Goal: Information Seeking & Learning: Learn about a topic

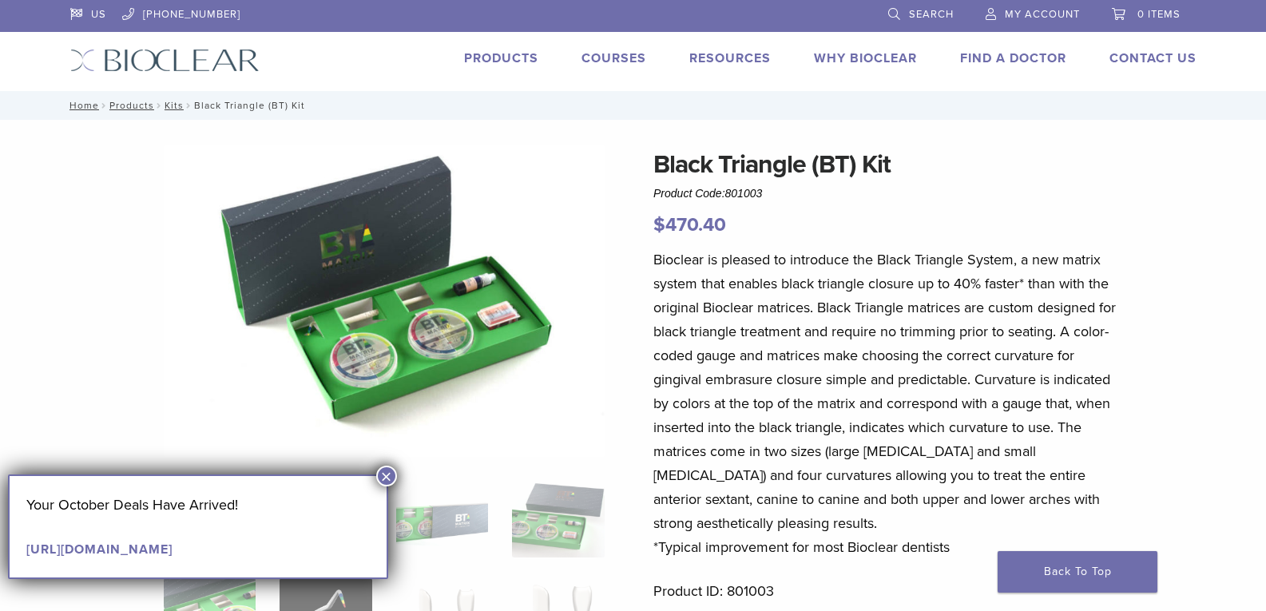
click at [381, 477] on button "×" at bounding box center [386, 476] width 21 height 21
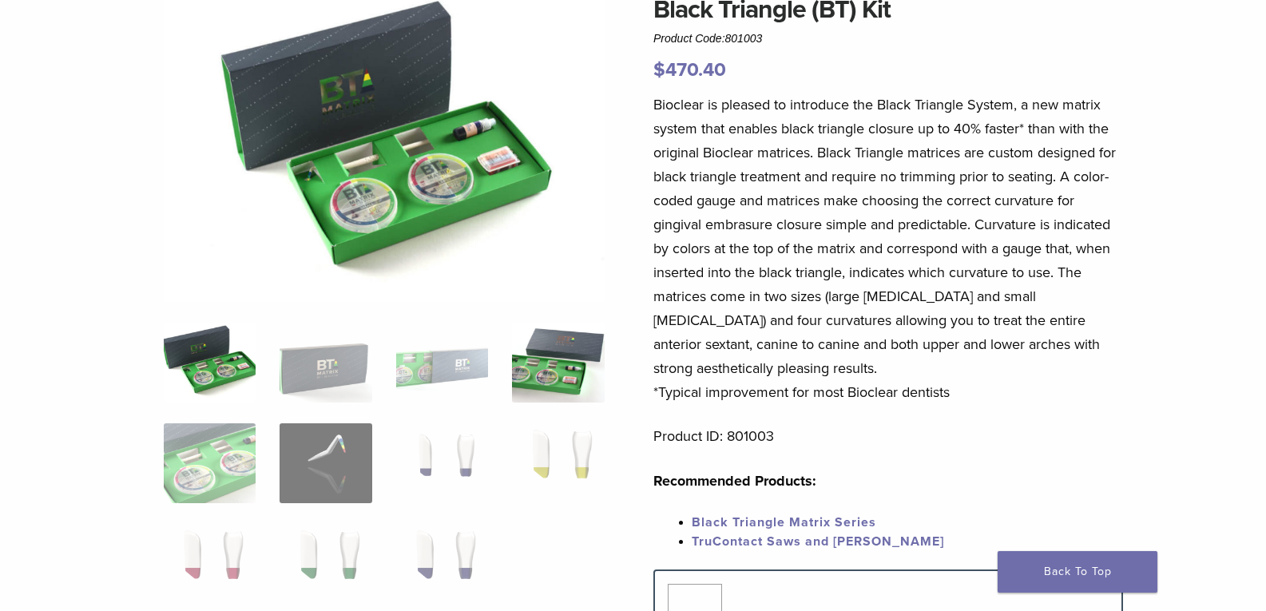
scroll to position [160, 0]
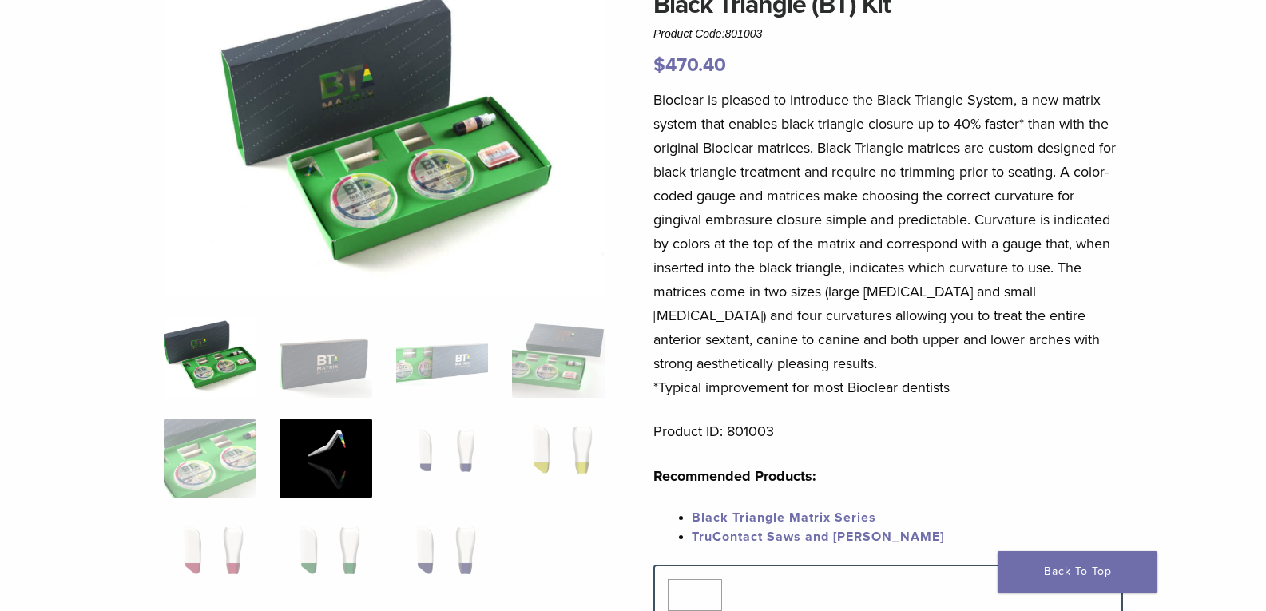
click at [325, 459] on img at bounding box center [326, 459] width 92 height 80
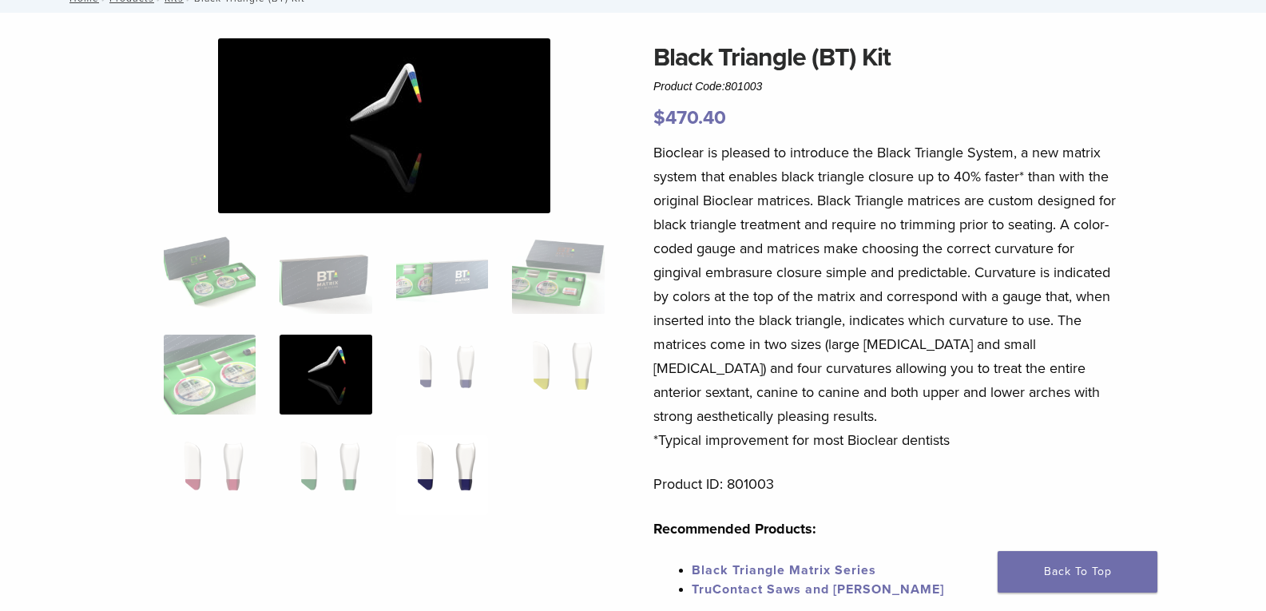
scroll to position [80, 0]
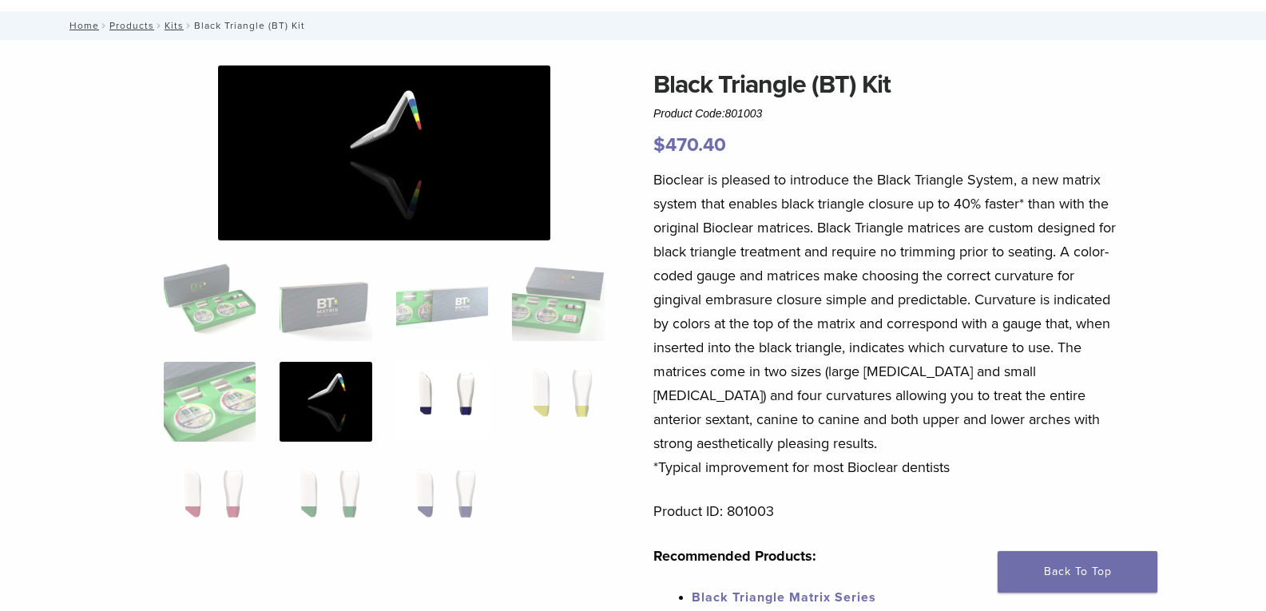
click at [439, 410] on img at bounding box center [442, 402] width 92 height 80
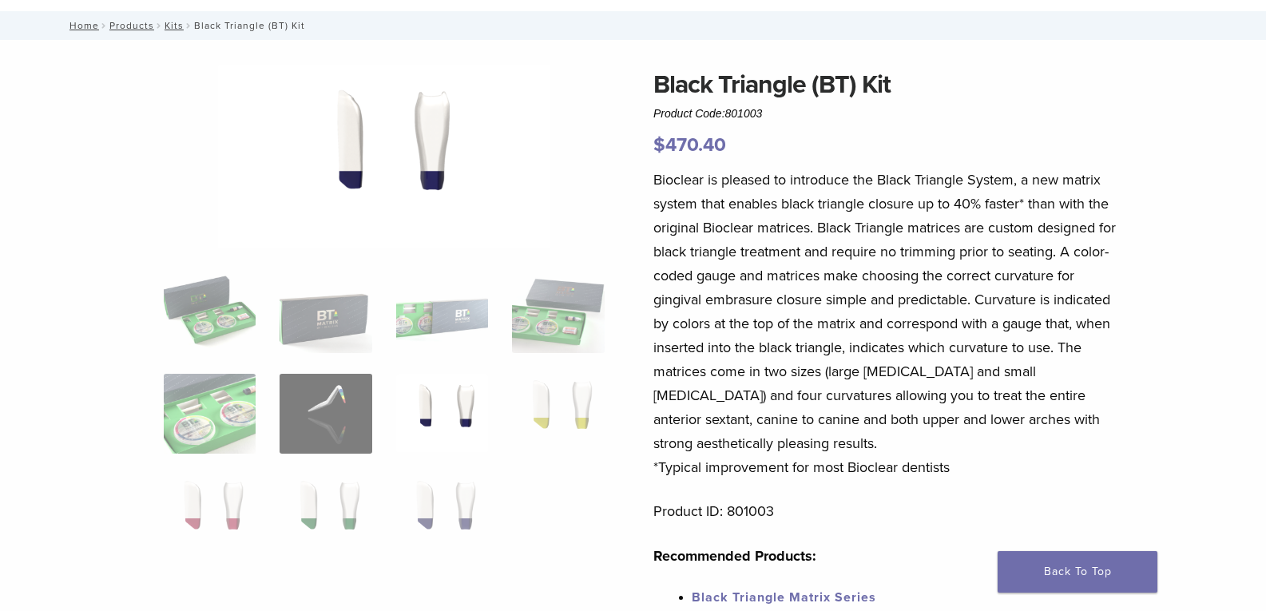
click at [465, 392] on img at bounding box center [442, 414] width 92 height 80
click at [526, 407] on img at bounding box center [558, 414] width 92 height 80
click at [218, 515] on img at bounding box center [210, 515] width 92 height 80
click at [452, 386] on img at bounding box center [442, 414] width 92 height 80
click at [566, 395] on img at bounding box center [558, 414] width 92 height 80
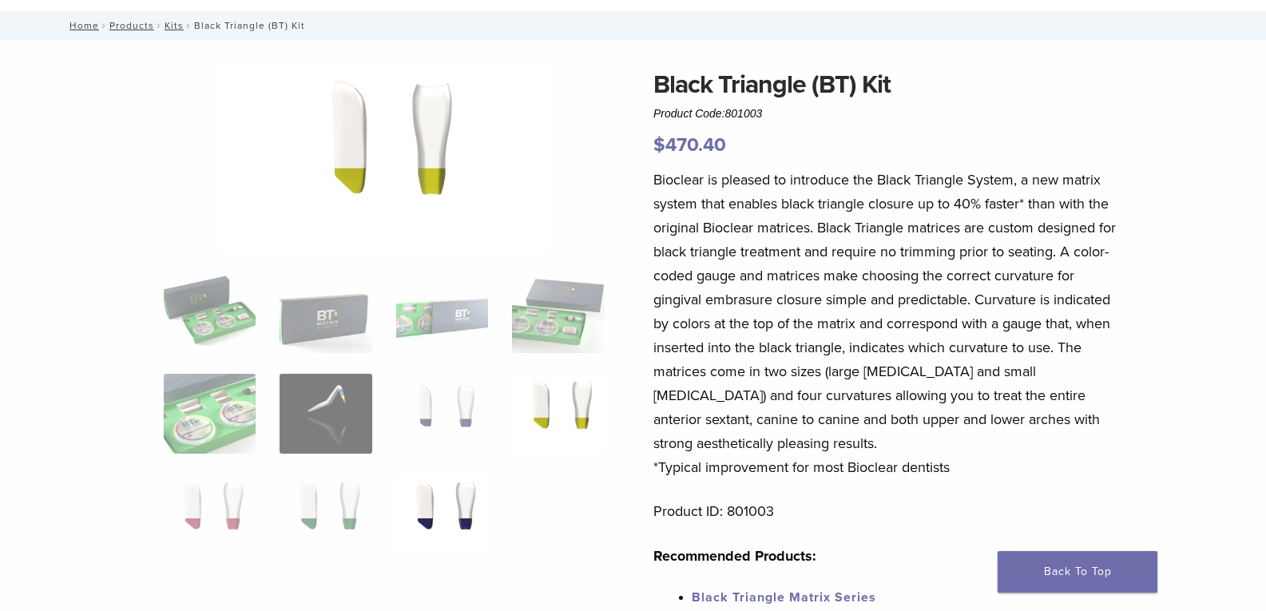
click at [457, 499] on img at bounding box center [442, 515] width 92 height 80
click at [340, 506] on img at bounding box center [326, 515] width 92 height 80
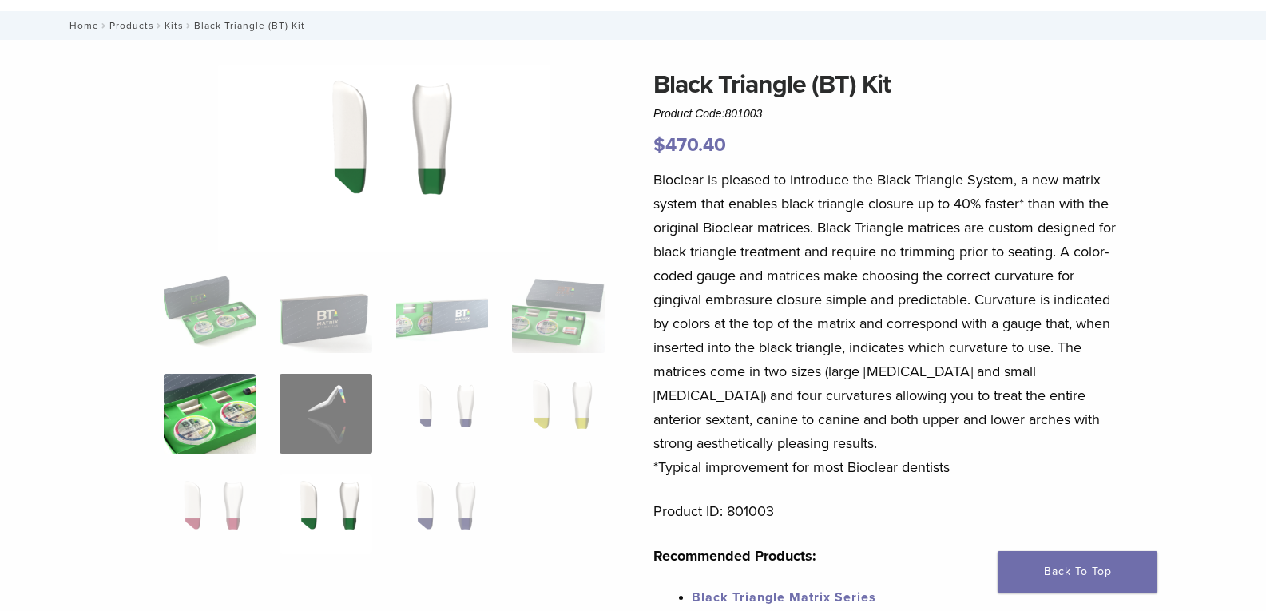
click at [234, 427] on img at bounding box center [210, 414] width 92 height 80
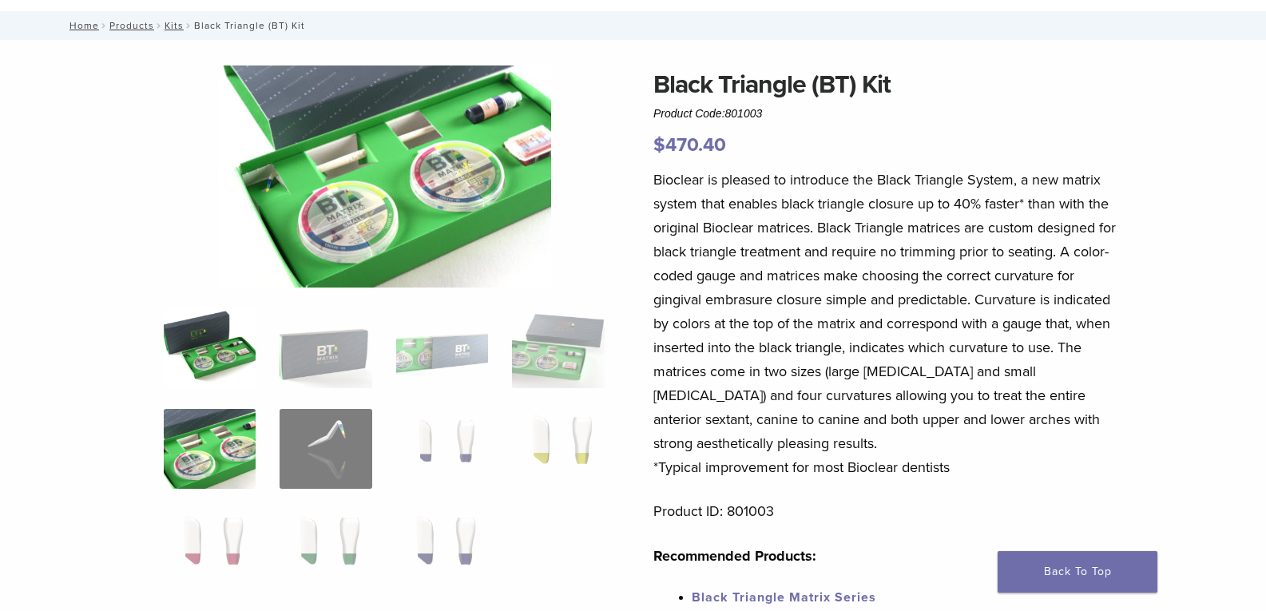
click at [215, 335] on img at bounding box center [210, 348] width 92 height 80
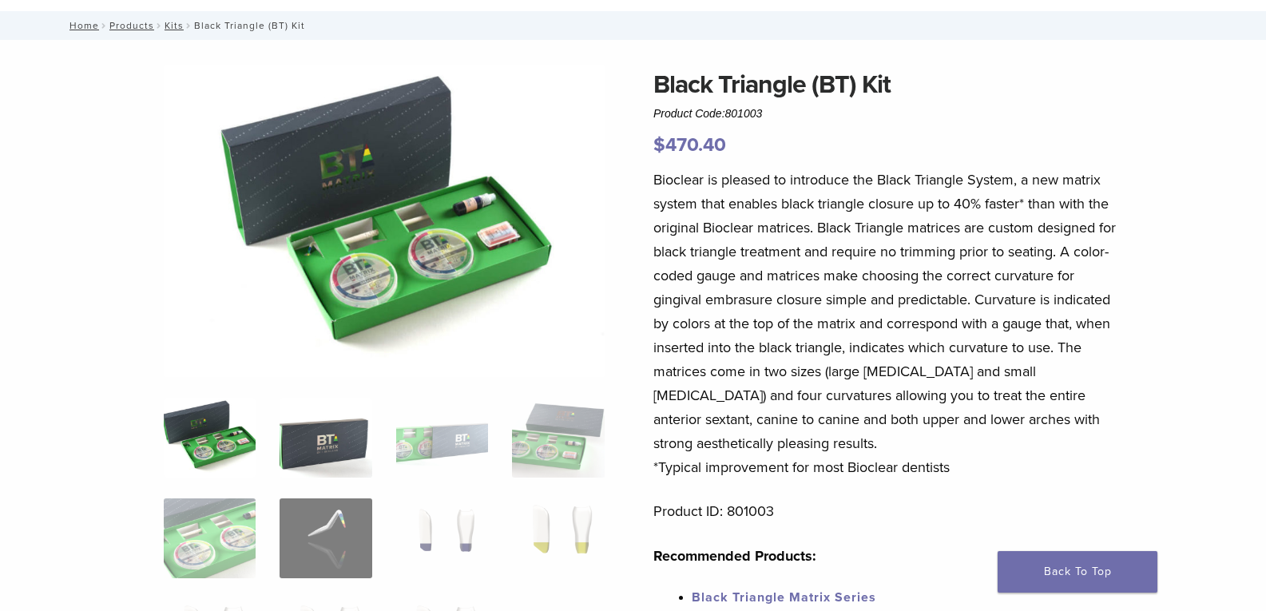
click at [307, 405] on img at bounding box center [326, 438] width 92 height 80
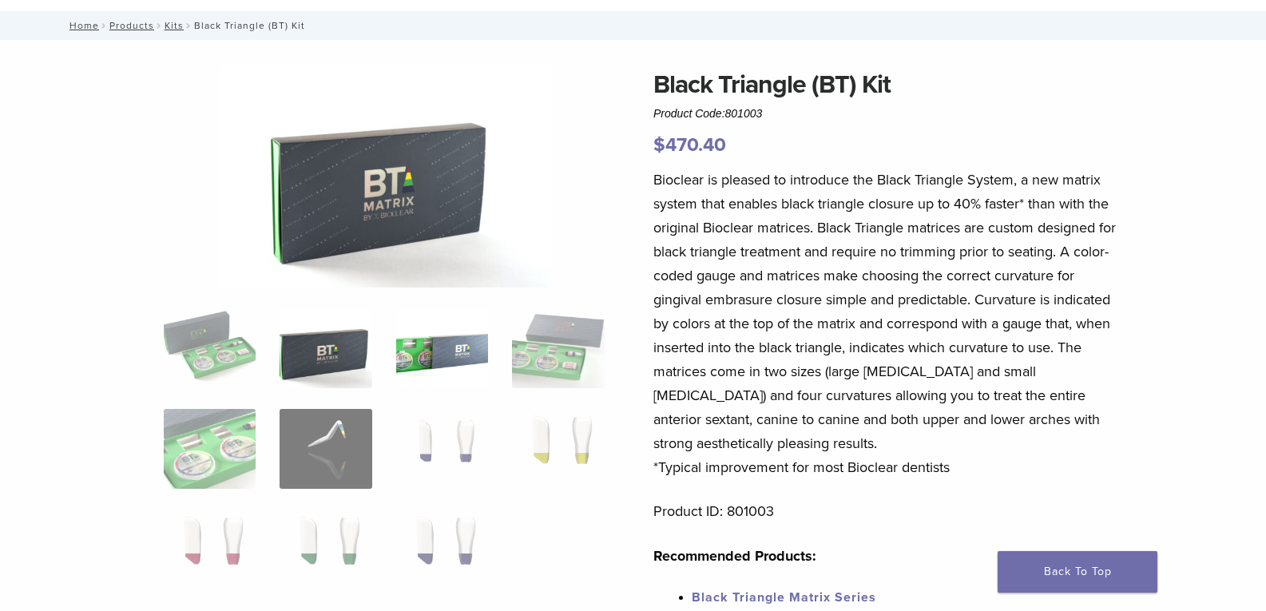
click at [398, 383] on img at bounding box center [442, 348] width 92 height 80
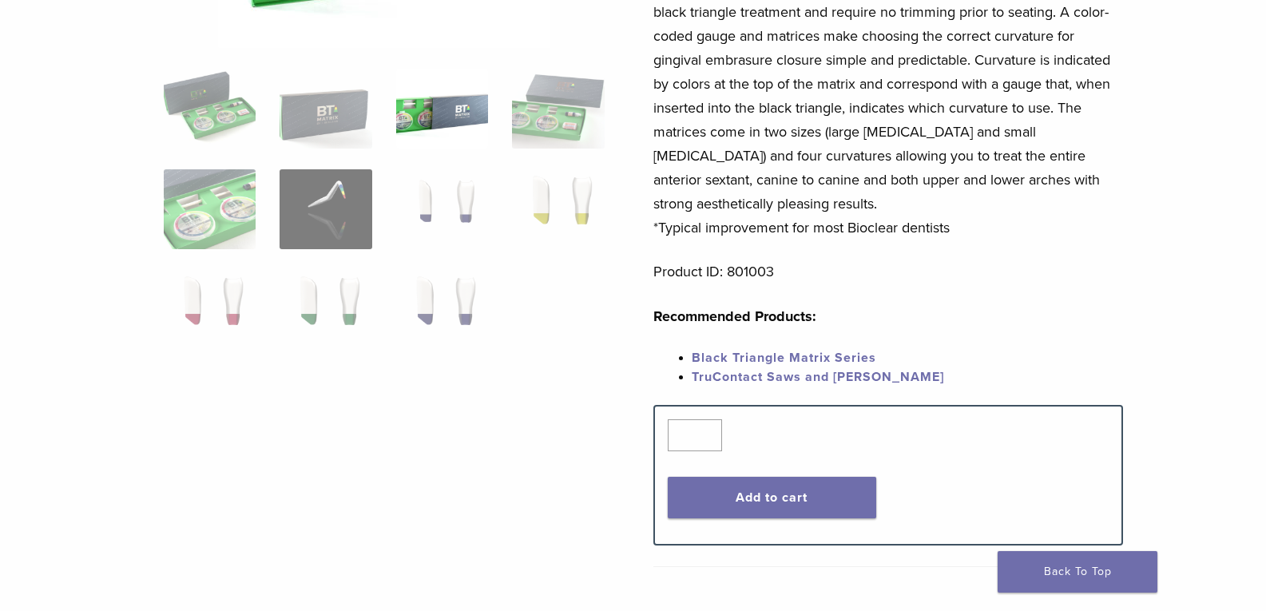
scroll to position [399, 0]
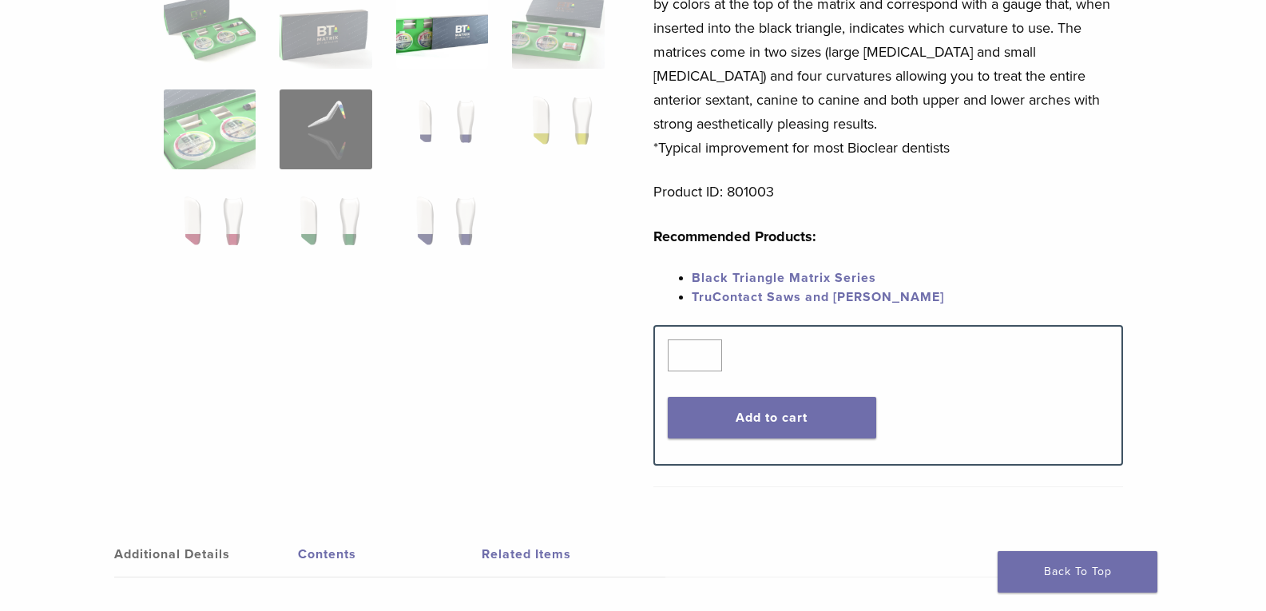
click at [738, 274] on link "Black Triangle Matrix Series" at bounding box center [784, 278] width 185 height 16
click at [739, 296] on link "TruContact Saws and Sanders" at bounding box center [818, 297] width 252 height 16
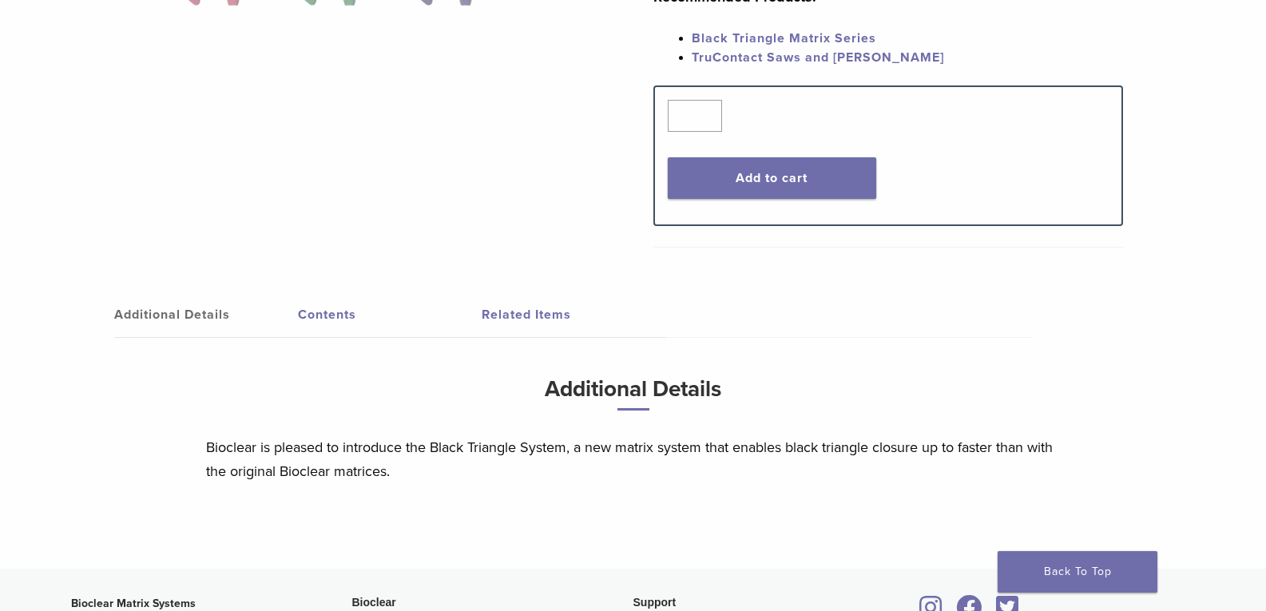
scroll to position [719, 0]
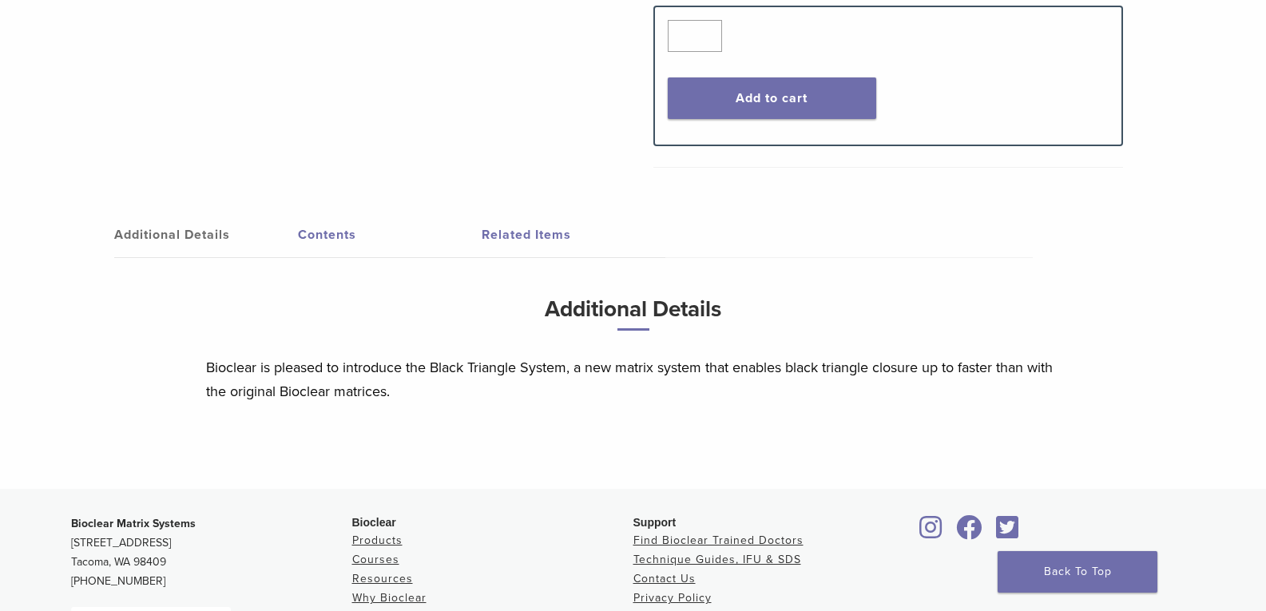
click at [324, 233] on link "Contents" at bounding box center [390, 235] width 184 height 45
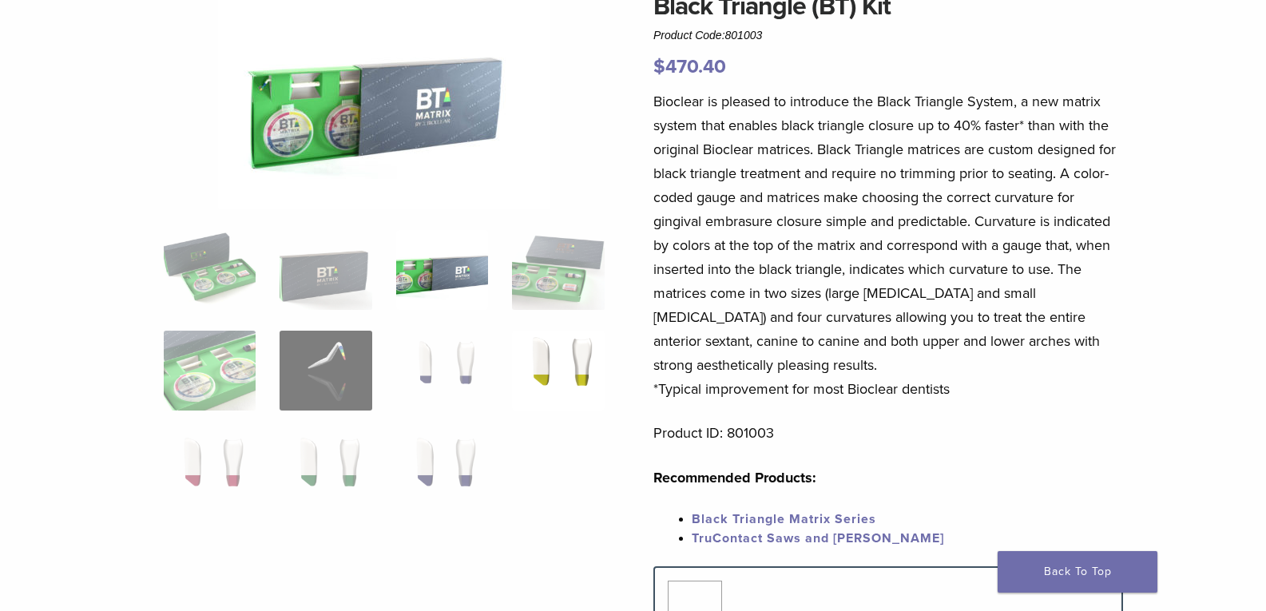
scroll to position [80, 0]
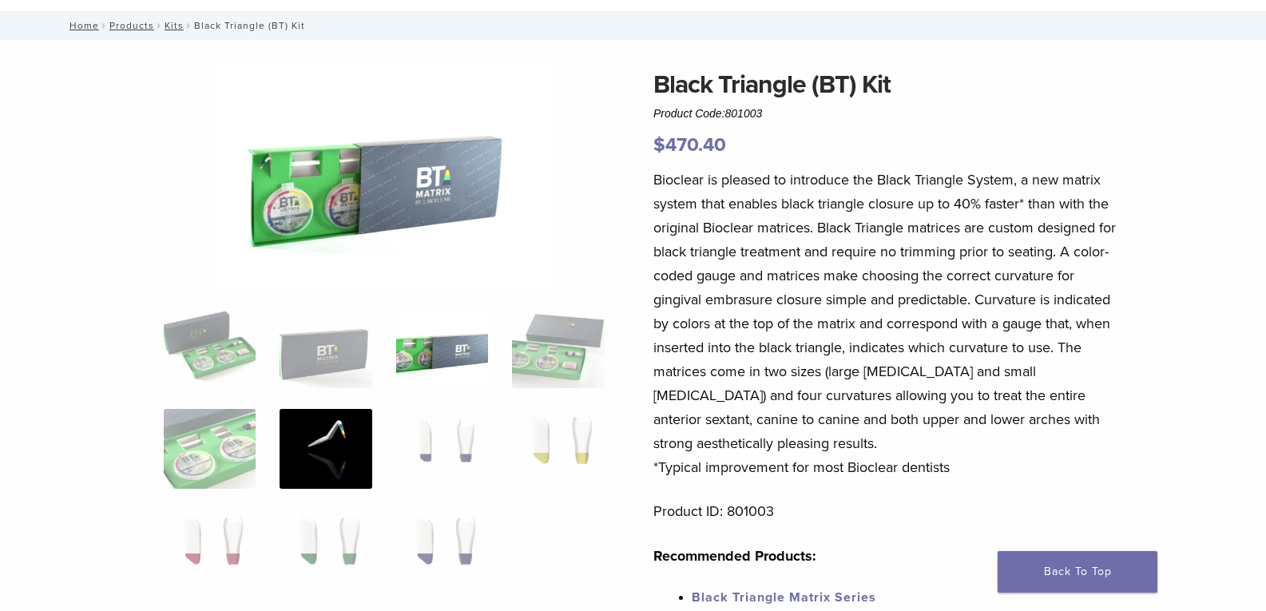
click at [338, 430] on img at bounding box center [326, 449] width 92 height 80
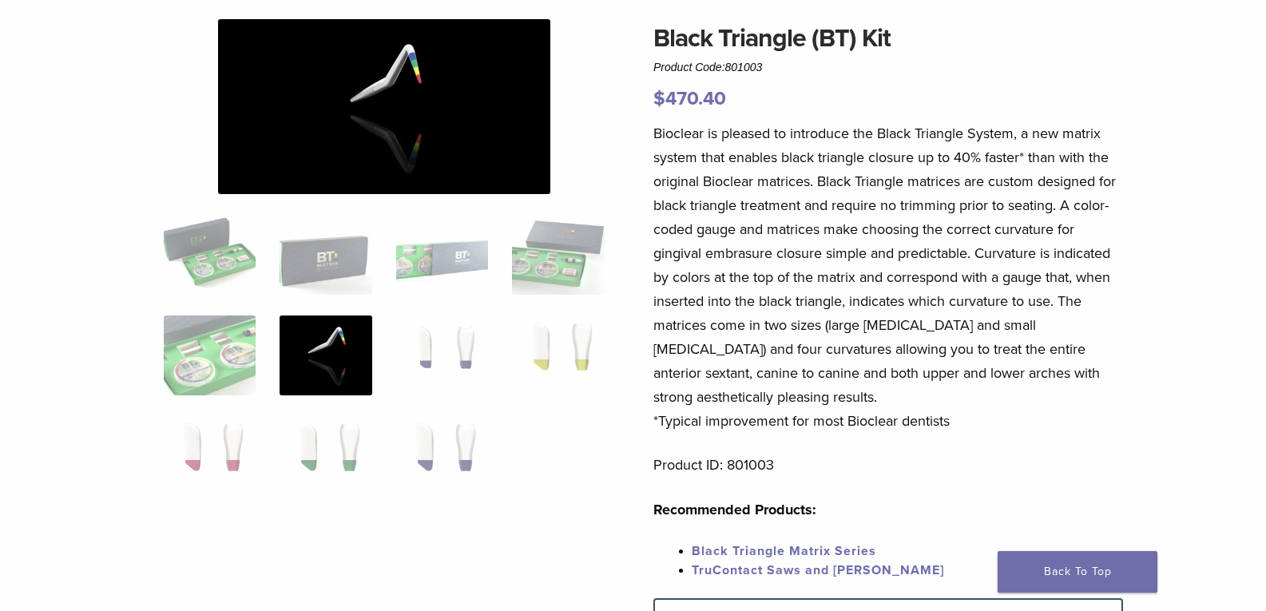
scroll to position [160, 0]
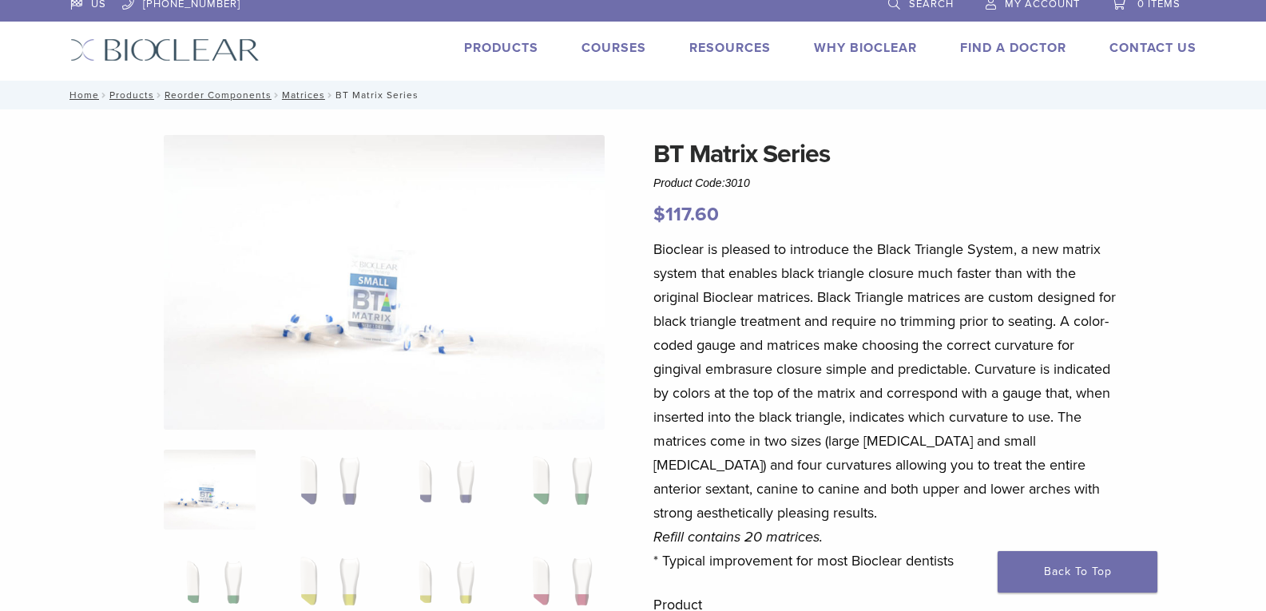
scroll to position [80, 0]
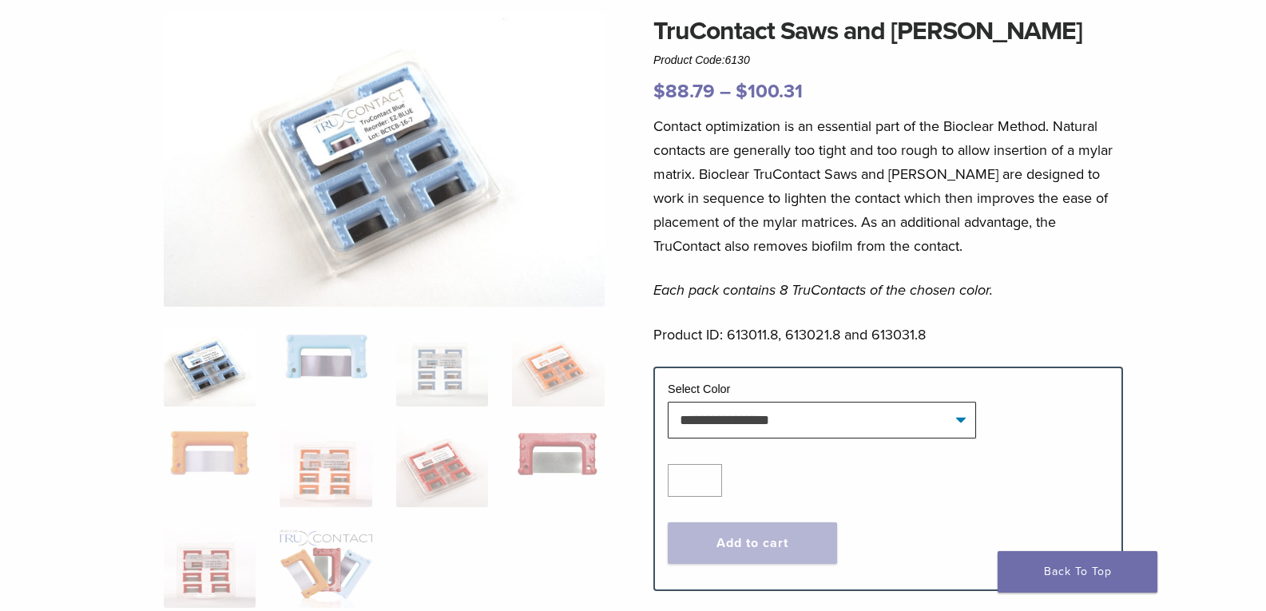
scroll to position [160, 0]
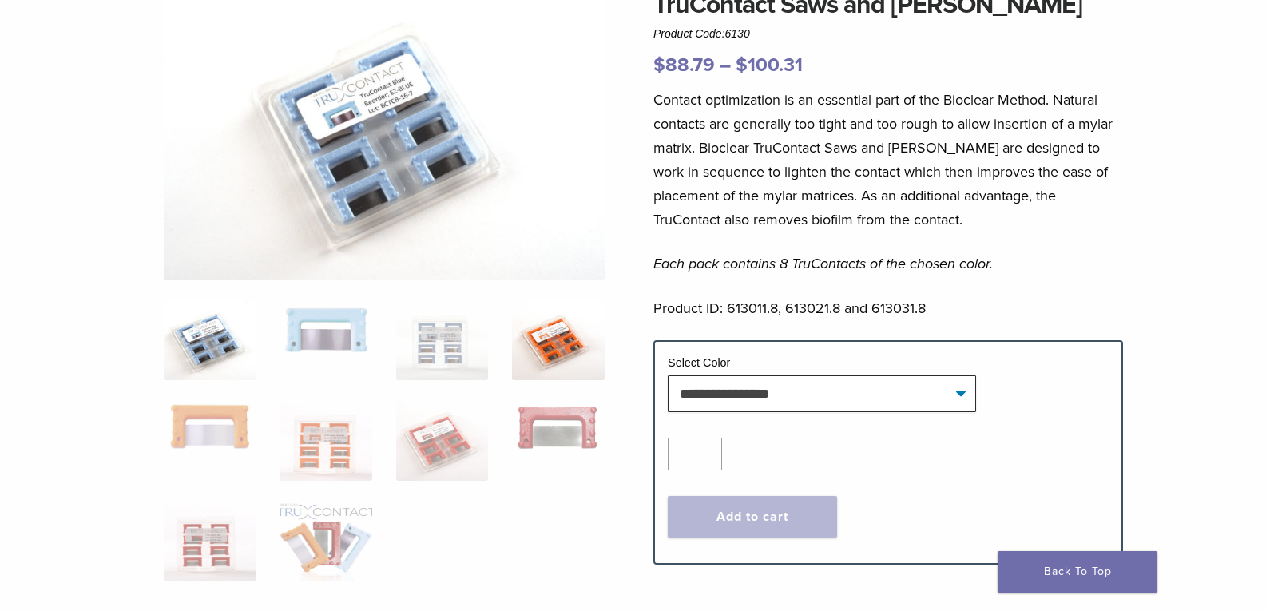
click at [567, 344] on img at bounding box center [558, 340] width 92 height 80
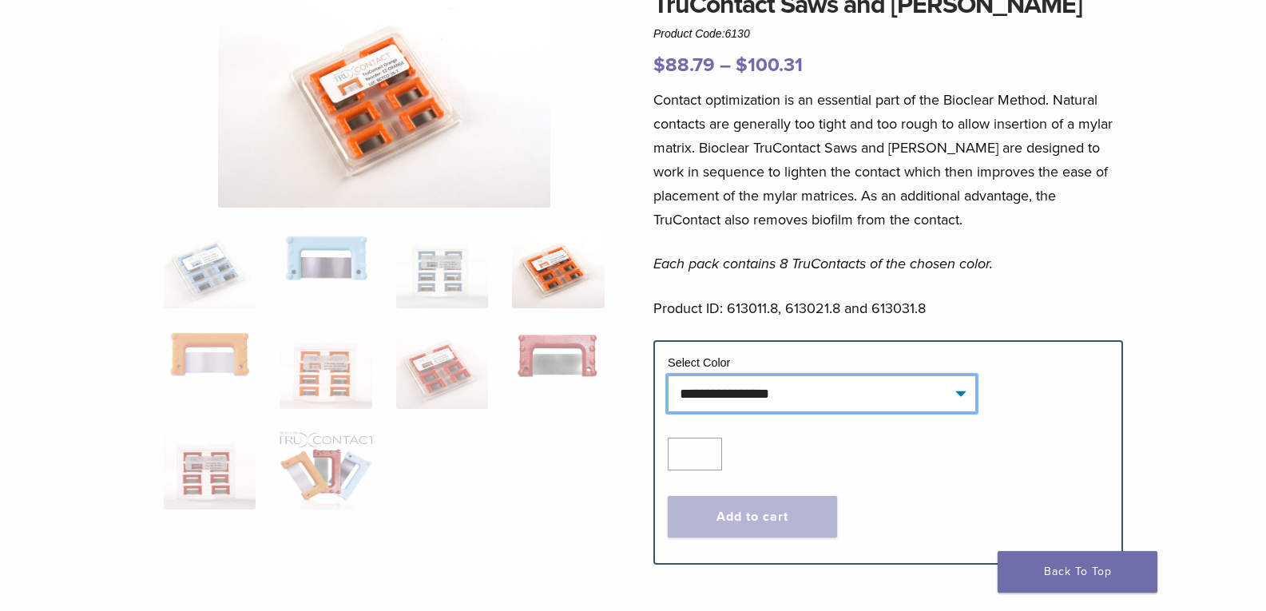
click at [713, 387] on select "**********" at bounding box center [822, 393] width 308 height 37
click at [594, 189] on div at bounding box center [384, 97] width 441 height 222
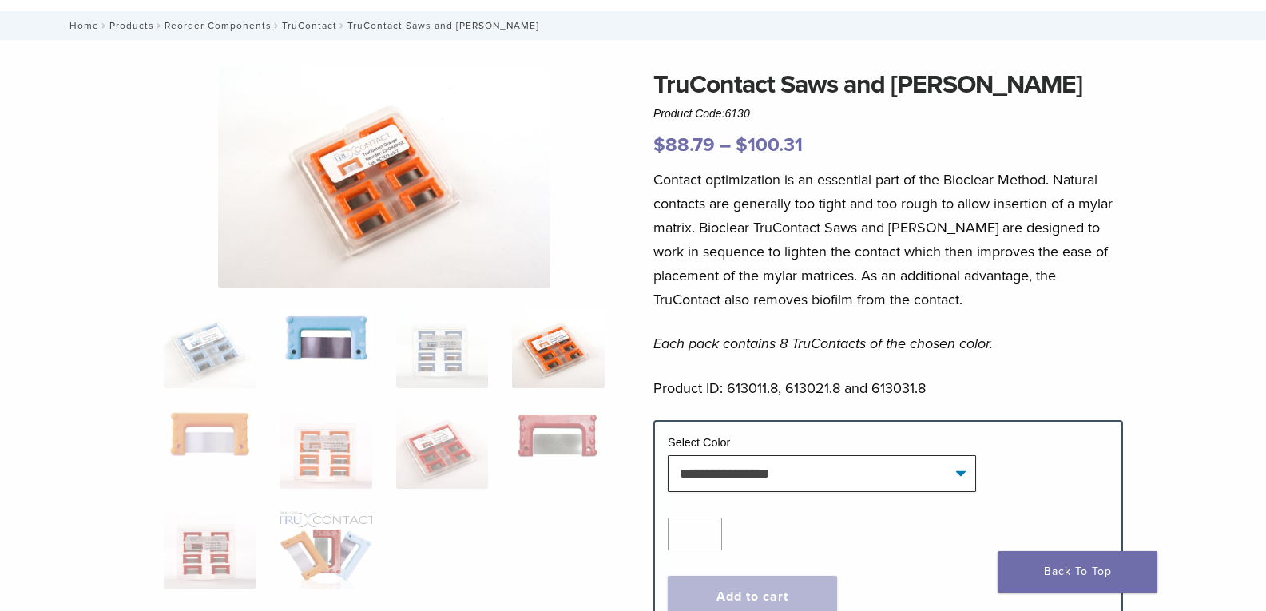
click at [349, 341] on img at bounding box center [326, 336] width 92 height 57
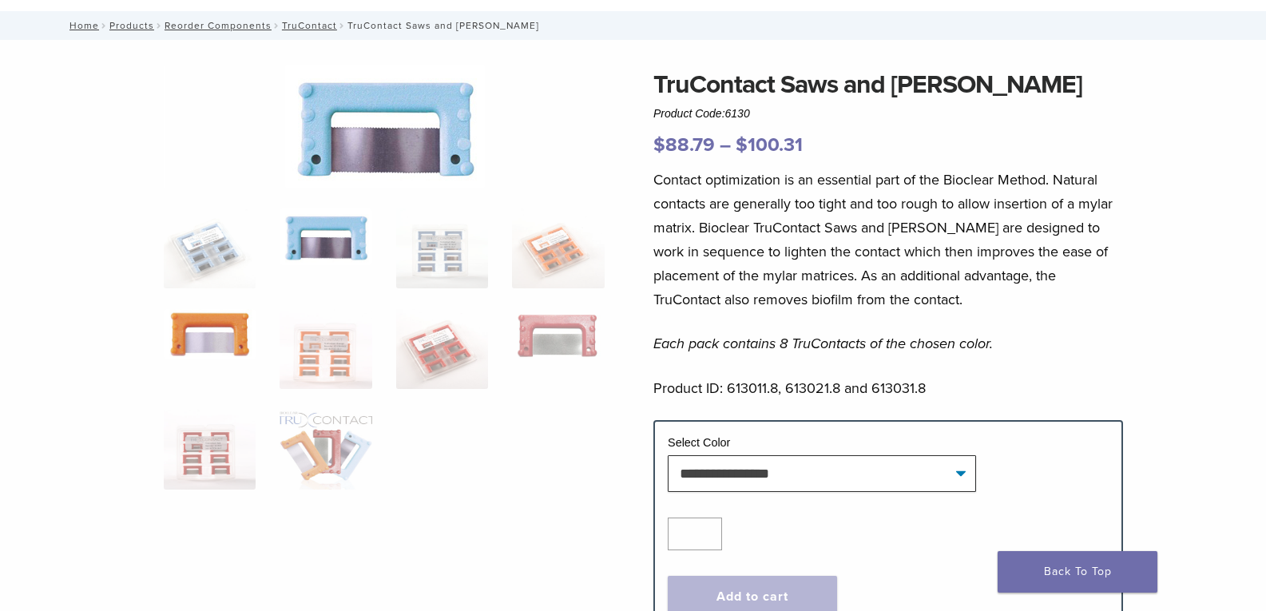
click at [188, 326] on img at bounding box center [210, 334] width 92 height 50
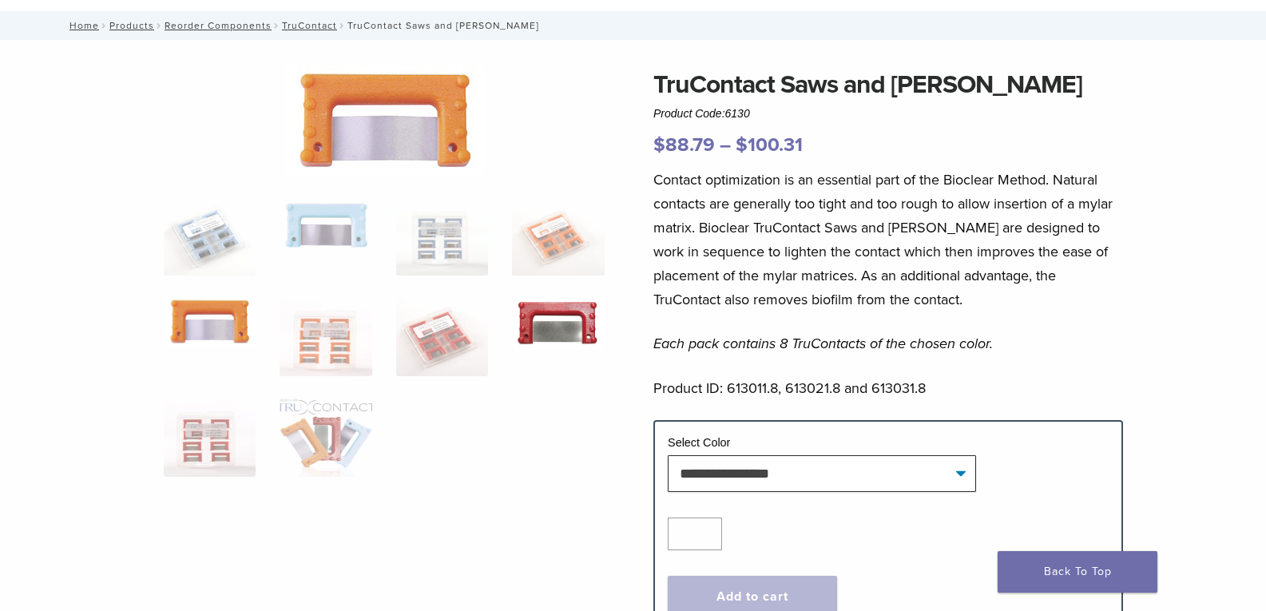
click at [534, 325] on img at bounding box center [558, 323] width 92 height 54
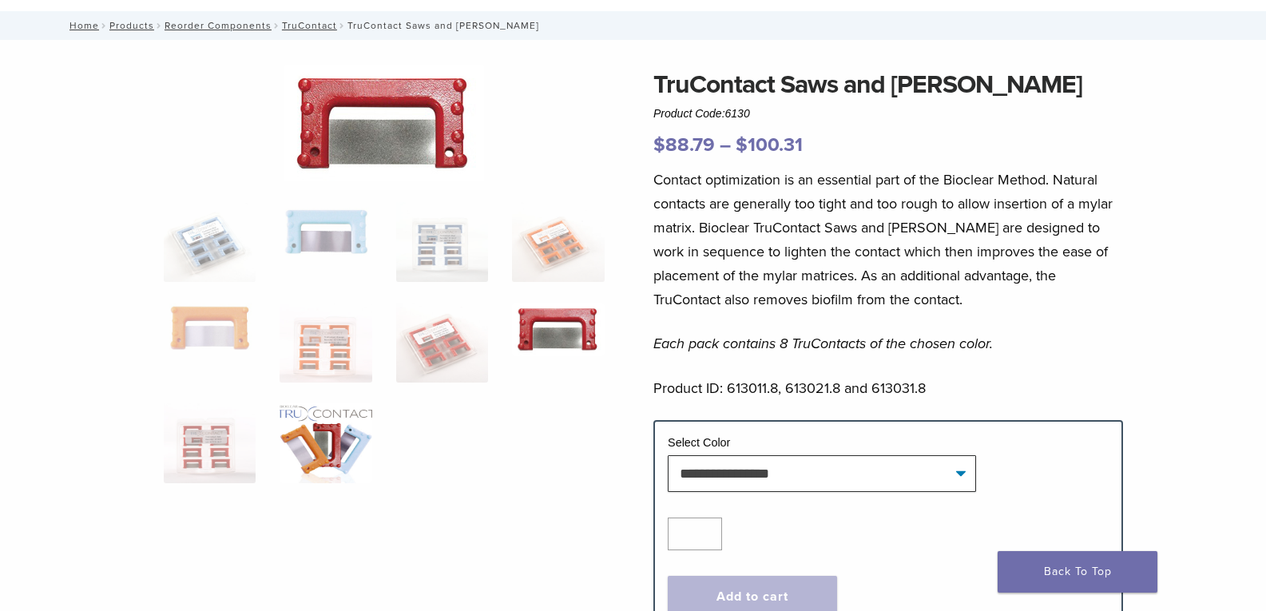
click at [334, 450] on img at bounding box center [326, 443] width 92 height 80
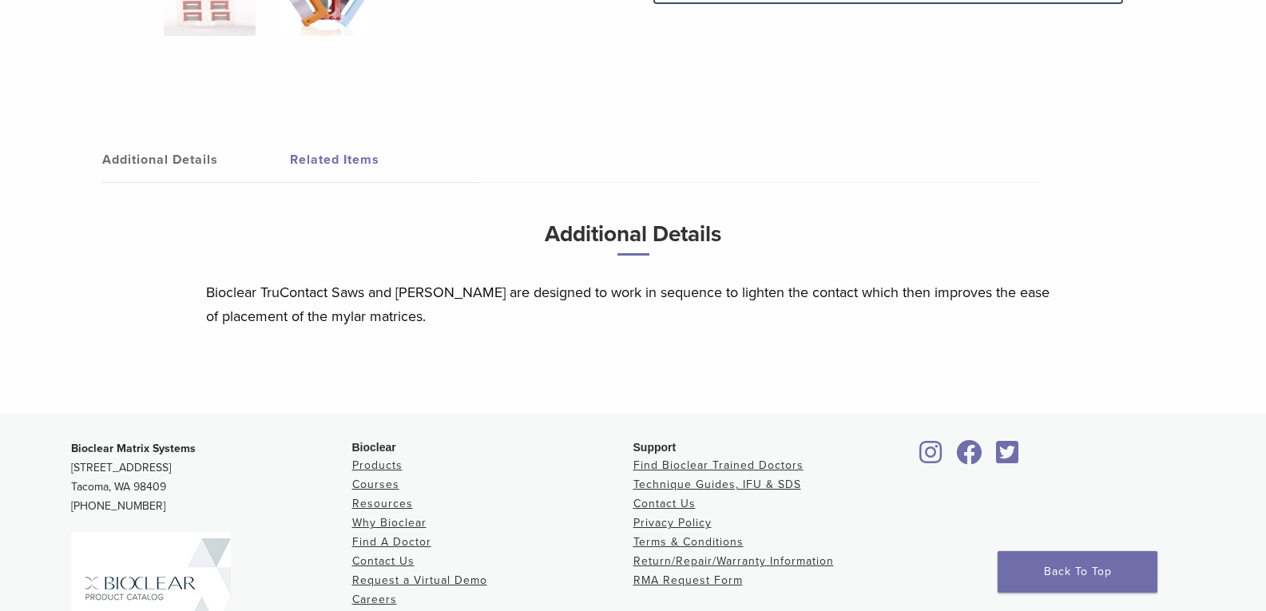
scroll to position [719, 0]
click at [200, 164] on link "Additional Details" at bounding box center [196, 161] width 188 height 45
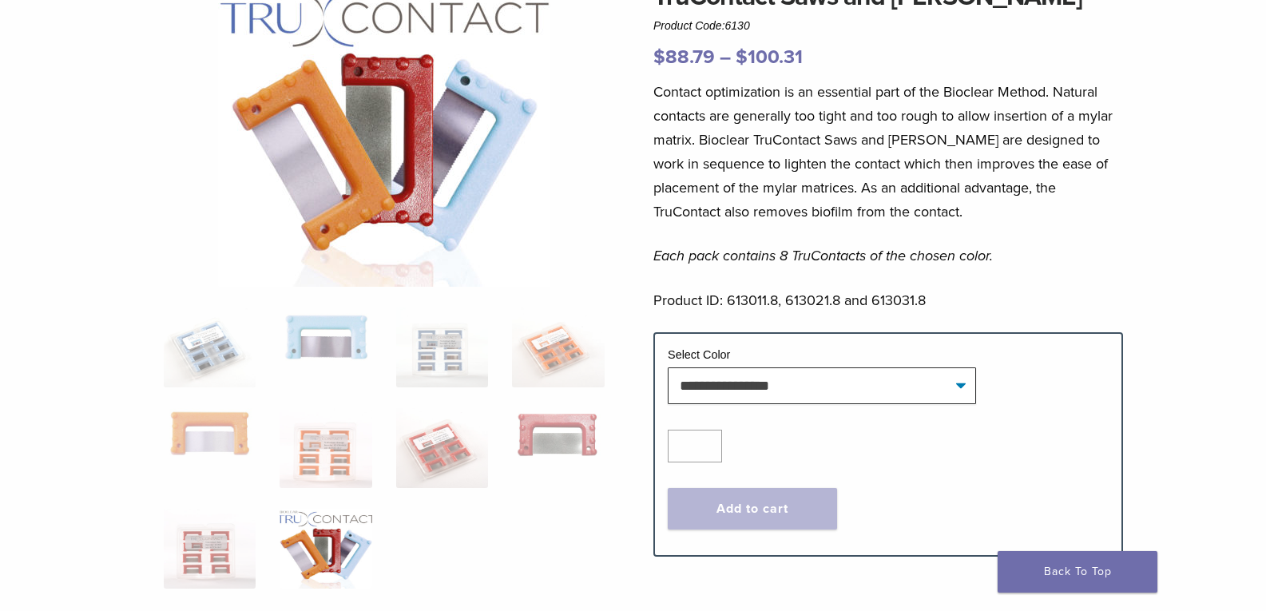
scroll to position [106, 0]
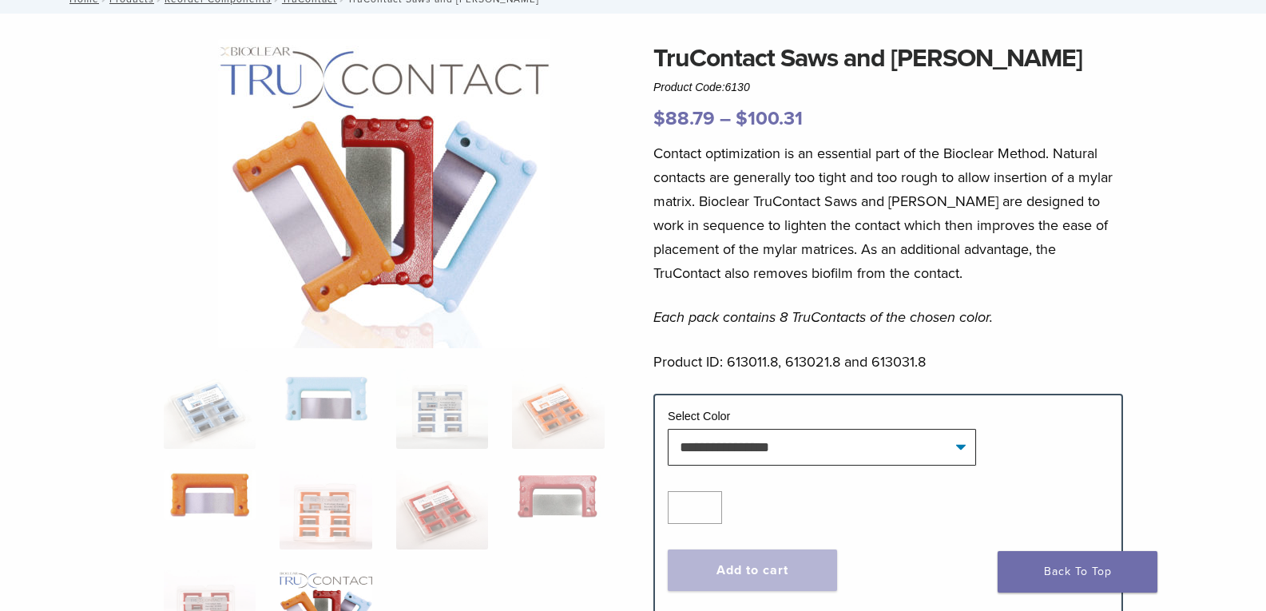
click at [217, 483] on img at bounding box center [210, 495] width 92 height 50
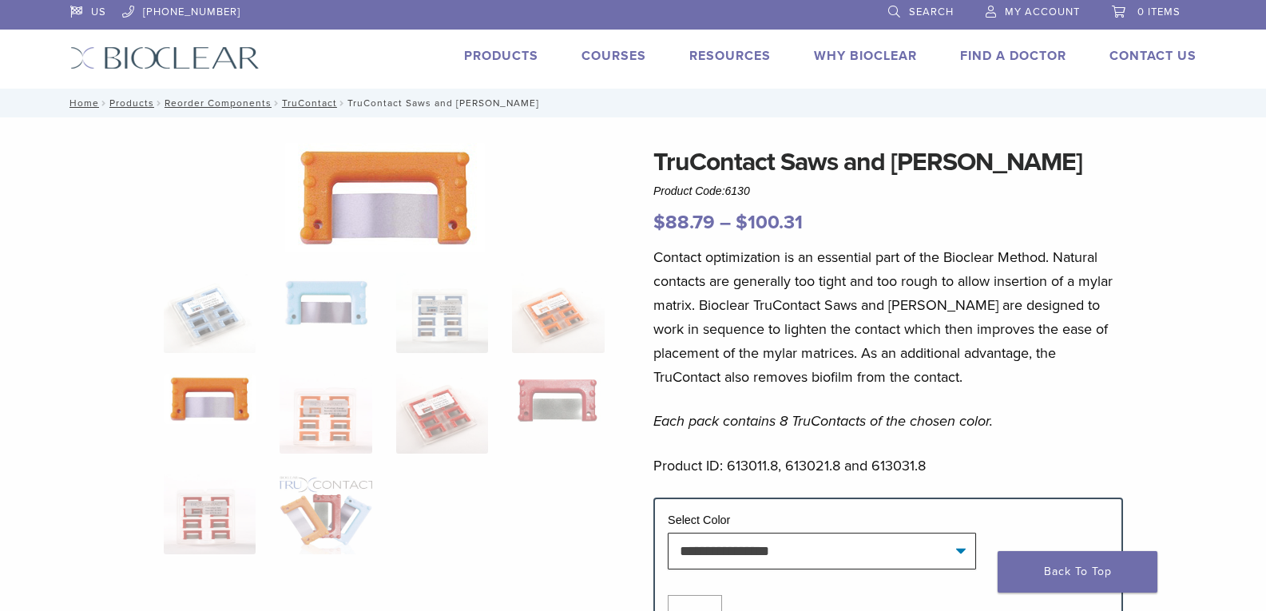
scroll to position [0, 0]
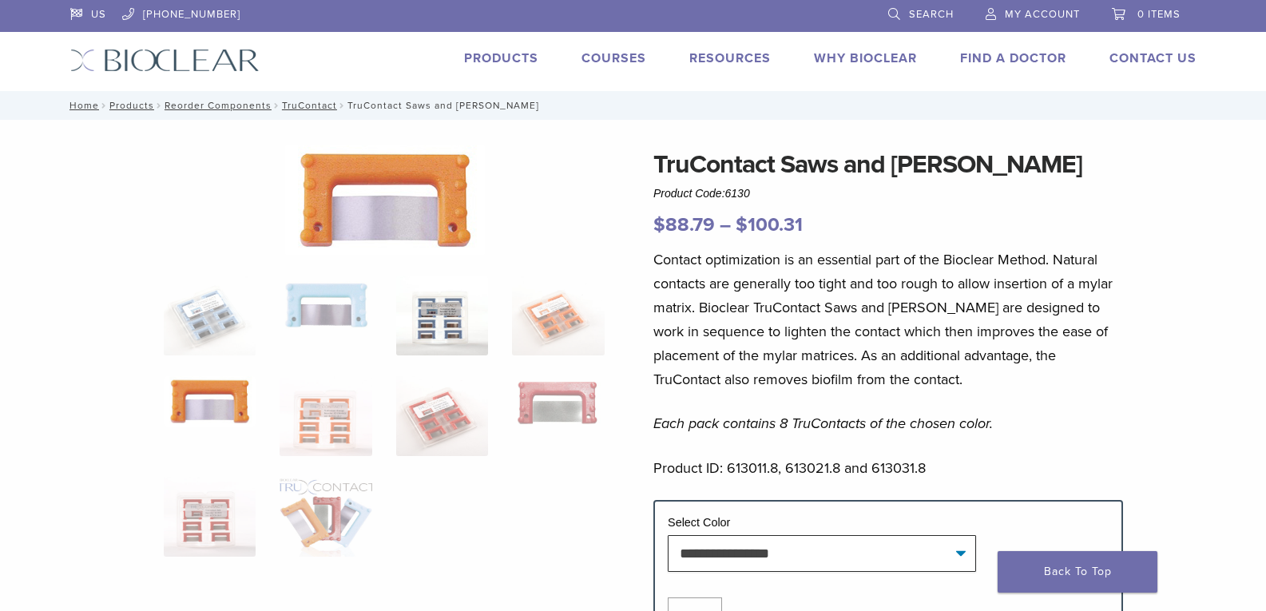
click at [441, 316] on img at bounding box center [442, 316] width 92 height 80
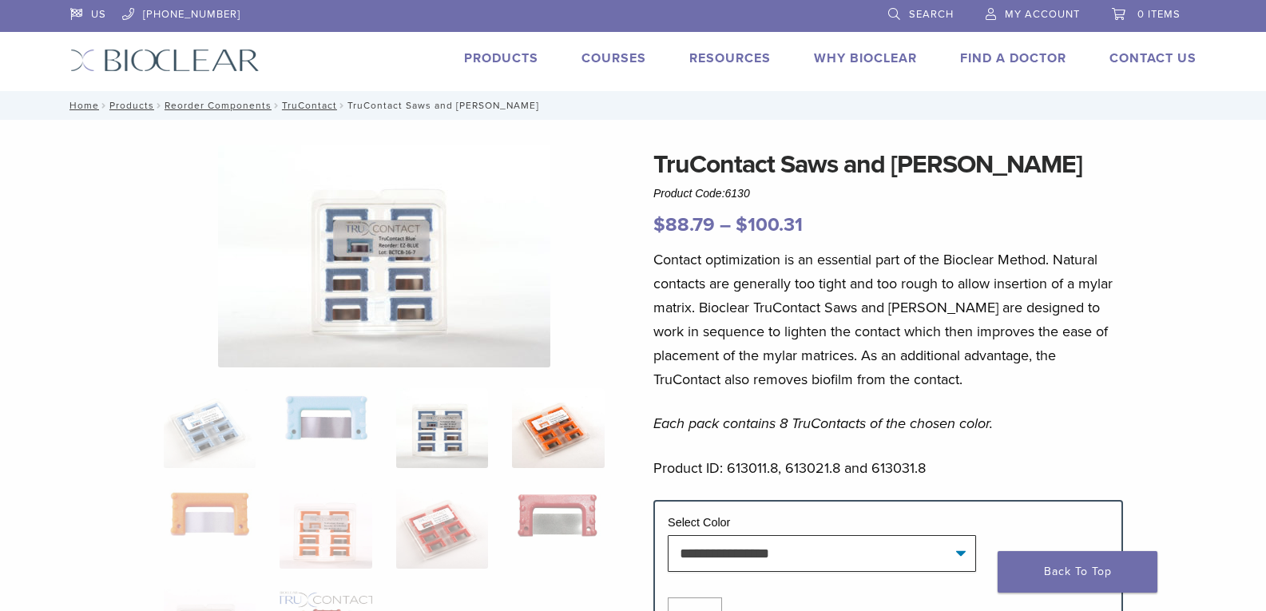
drag, startPoint x: 576, startPoint y: 427, endPoint x: 565, endPoint y: 435, distance: 14.2
click at [570, 429] on img at bounding box center [558, 428] width 92 height 80
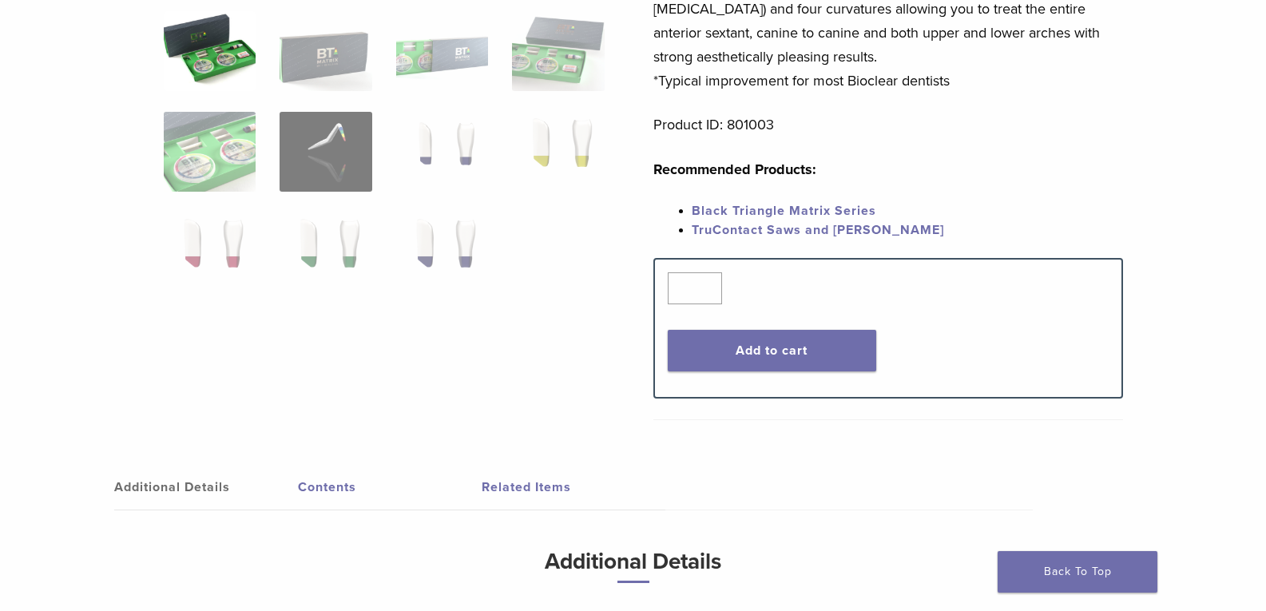
scroll to position [419, 0]
